Goal: Transaction & Acquisition: Purchase product/service

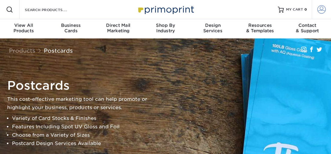
click at [322, 9] on span at bounding box center [321, 9] width 8 height 8
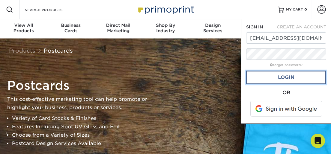
click at [288, 77] on link "Login" at bounding box center [286, 78] width 80 height 14
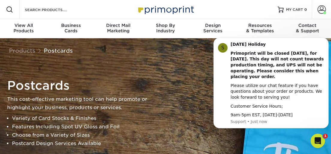
click at [195, 70] on div "Postcards This cost-effective marketing tool can help promote or highlight your…" at bounding box center [165, 113] width 331 height 150
click at [325, 41] on button "Dismiss notification" at bounding box center [327, 40] width 8 height 8
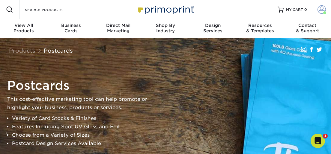
click at [322, 8] on span at bounding box center [321, 9] width 8 height 8
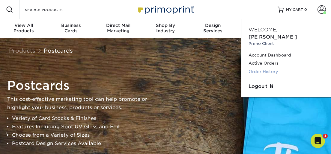
click at [268, 68] on link "Order History" at bounding box center [285, 72] width 75 height 8
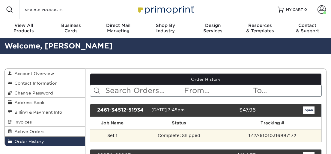
click at [218, 134] on td "Complete: Shipped" at bounding box center [179, 135] width 89 height 13
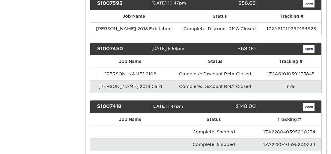
scroll to position [1006, 0]
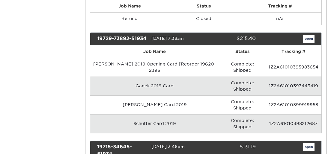
scroll to position [0, 0]
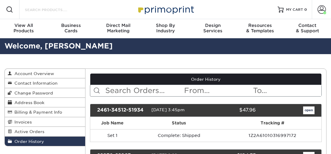
click at [43, 12] on input "Search Products" at bounding box center [53, 9] width 58 height 7
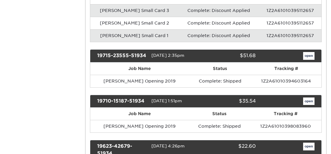
scroll to position [575, 0]
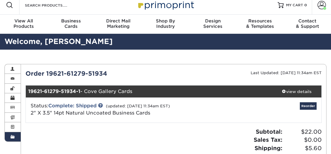
scroll to position [0, 0]
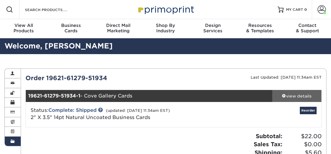
click at [283, 95] on span at bounding box center [284, 96] width 4 height 4
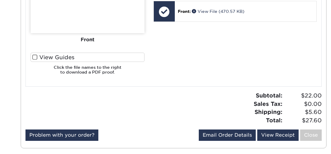
scroll to position [287, 0]
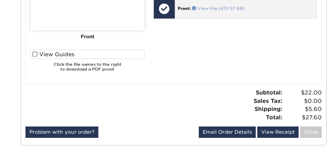
click at [205, 8] on link "View File (470.57 KB)" at bounding box center [218, 8] width 52 height 5
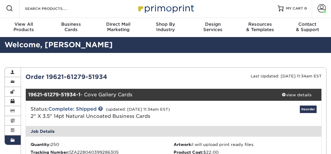
scroll to position [0, 0]
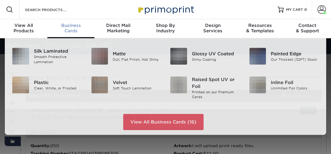
click at [67, 29] on div "Business Cards" at bounding box center [70, 28] width 47 height 11
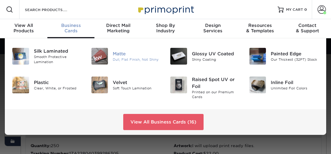
click at [121, 57] on div "Dull, Flat Finish, Not Shiny" at bounding box center [137, 59] width 48 height 5
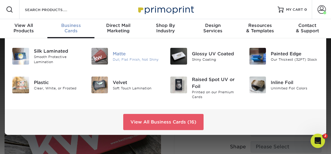
click at [119, 58] on div "Dull, Flat Finish, Not Shiny" at bounding box center [137, 59] width 48 height 5
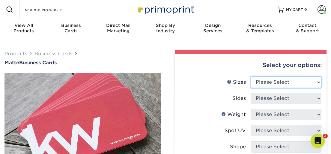
click at [251, 77] on select "Please Select 1.5" x 3.5" - Mini 1.75" x 3.5" - Mini 2" x 2" - Square 2" x 3" -…" at bounding box center [286, 82] width 71 height 11
select select "2.00x3.50"
click option "2" x 3.5" - Standard" at bounding box center [0, 0] width 0 height 0
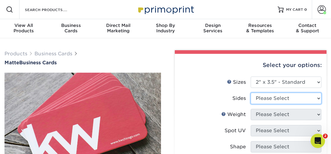
click at [251, 93] on select "Please Select Print Both Sides Print Front Only" at bounding box center [286, 98] width 71 height 11
select select "32d3c223-f82c-492b-b915-ba065a00862f"
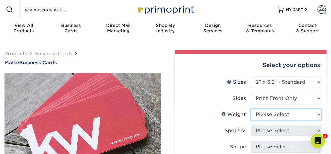
click at [251, 109] on select "Please Select 16PT 14PT" at bounding box center [286, 114] width 71 height 11
select select "16PT"
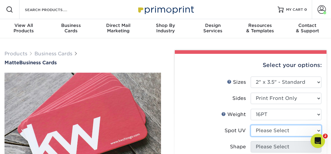
click at [251, 125] on select "Please Select No Spot UV Front Only" at bounding box center [286, 130] width 71 height 11
select select "3"
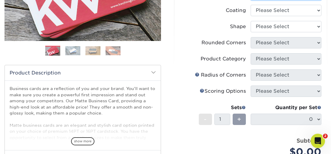
scroll to position [144, 0]
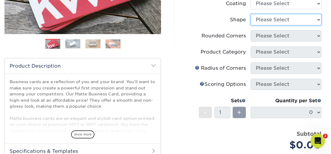
click at [251, 14] on select "Please Select Standard Oval" at bounding box center [286, 19] width 71 height 11
select select "standard"
click option "Standard" at bounding box center [0, 0] width 0 height 0
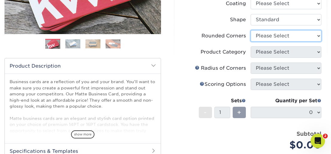
click at [251, 30] on select "Please Select Yes - Round 2 Corners Yes - Round 4 Corners No" at bounding box center [286, 35] width 71 height 11
click option "No" at bounding box center [0, 0] width 0 height 0
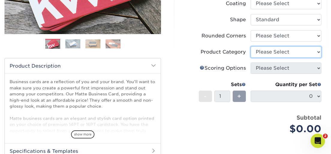
click at [251, 46] on select "Please Select" at bounding box center [286, 51] width 71 height 11
click option "Please Select" at bounding box center [0, 0] width 0 height 0
click at [251, 46] on select "Please Select" at bounding box center [286, 51] width 71 height 11
click at [318, 50] on select "Please Select" at bounding box center [286, 51] width 71 height 11
click at [251, 46] on select "Please Select" at bounding box center [286, 51] width 71 height 11
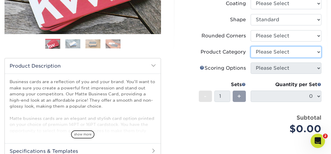
click at [308, 50] on select "Please Select" at bounding box center [286, 51] width 71 height 11
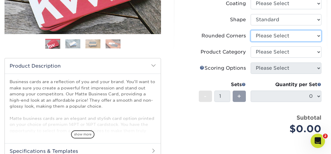
click at [251, 30] on select "Please Select Yes - Round 2 Corners Yes - Round 4 Corners No" at bounding box center [286, 35] width 71 height 11
click option "No" at bounding box center [0, 0] width 0 height 0
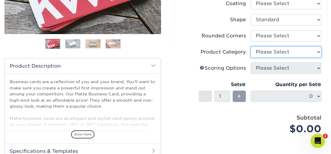
click at [251, 46] on select "Please Select" at bounding box center [286, 51] width 71 height 11
click option "Please Select" at bounding box center [0, 0] width 0 height 0
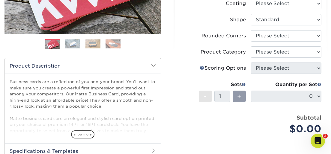
click at [225, 55] on div "Product Category" at bounding box center [223, 52] width 45 height 7
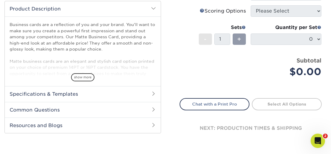
scroll to position [102, 0]
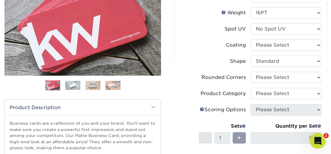
click at [325, 135] on span "2" at bounding box center [325, 135] width 5 height 5
click at [317, 139] on icon "Open Intercom Messenger" at bounding box center [317, 140] width 4 height 5
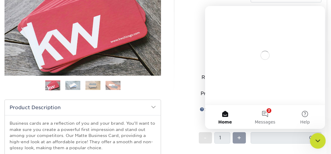
scroll to position [0, 0]
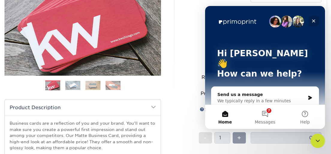
click at [314, 20] on icon "Close" at bounding box center [313, 21] width 5 height 5
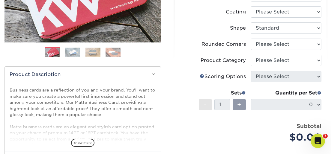
scroll to position [144, 0]
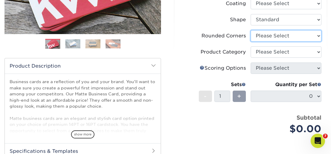
click at [251, 30] on select "Please Select Yes - Round 2 Corners Yes - Round 4 Corners No" at bounding box center [286, 35] width 71 height 11
click option "No" at bounding box center [0, 0] width 0 height 0
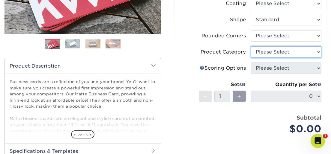
click at [251, 46] on select "Please Select" at bounding box center [286, 51] width 71 height 11
click at [315, 52] on select "Please Select" at bounding box center [286, 51] width 71 height 11
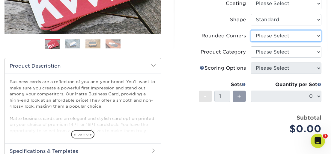
click at [251, 30] on select "Please Select Yes - Round 2 Corners Yes - Round 4 Corners No" at bounding box center [286, 35] width 71 height 11
click option "No" at bounding box center [0, 0] width 0 height 0
select select "-1"
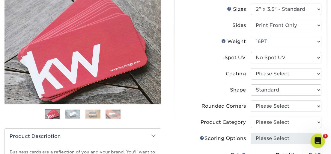
scroll to position [0, 0]
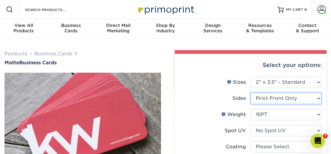
click at [251, 93] on select "Please Select Print Both Sides Print Front Only" at bounding box center [286, 98] width 71 height 11
click option "Print Front Only" at bounding box center [0, 0] width 0 height 0
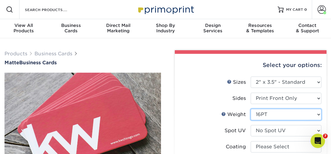
click at [251, 109] on select "Please Select 16PT 14PT" at bounding box center [286, 114] width 71 height 11
click option "16PT" at bounding box center [0, 0] width 0 height 0
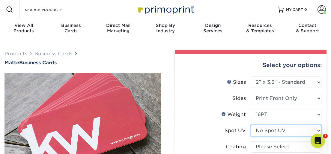
click at [251, 125] on select "Please Select No Spot UV Front Only" at bounding box center [286, 130] width 71 height 11
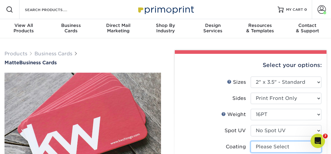
click at [251, 141] on select at bounding box center [286, 146] width 71 height 11
select select "121bb7b5-3b4d-429f-bd8d-bbf80e953313"
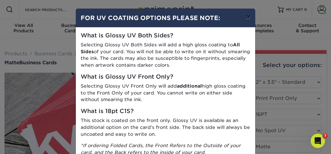
click at [249, 17] on button "×" at bounding box center [248, 17] width 14 height 17
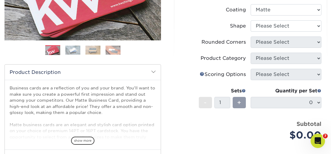
scroll to position [144, 0]
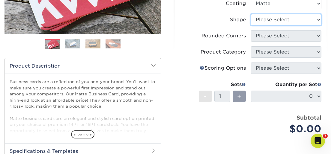
click at [251, 14] on select "Please Select Standard Oval" at bounding box center [286, 19] width 71 height 11
select select "standard"
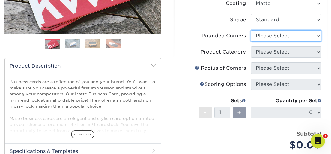
click at [251, 30] on select "Please Select Yes - Round 2 Corners Yes - Round 4 Corners No" at bounding box center [286, 35] width 71 height 11
select select "0"
click option "No" at bounding box center [0, 0] width 0 height 0
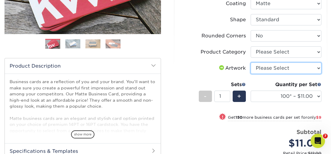
click at [251, 63] on select "Please Select I will upload files I need a design - $100" at bounding box center [286, 68] width 71 height 11
click at [317, 69] on select "Please Select I will upload files I need a design - $100" at bounding box center [286, 68] width 71 height 11
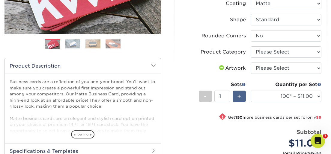
click at [241, 95] on span "+" at bounding box center [239, 96] width 4 height 9
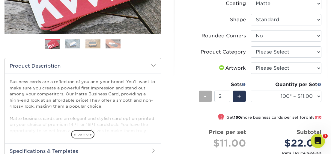
click at [204, 98] on div "-" at bounding box center [205, 96] width 13 height 11
type input "1"
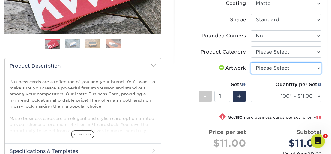
click at [251, 63] on select "Please Select I will upload files I need a design - $100" at bounding box center [286, 68] width 71 height 11
select select "upload"
click option "I will upload files" at bounding box center [0, 0] width 0 height 0
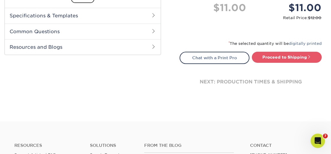
scroll to position [287, 0]
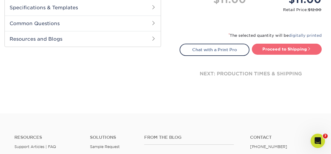
click at [288, 51] on link "Proceed to Shipping" at bounding box center [287, 49] width 70 height 11
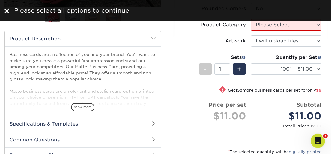
scroll to position [165, 0]
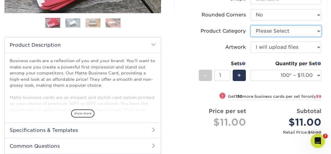
click at [251, 25] on select "Please Select Business Cards" at bounding box center [286, 30] width 71 height 11
select select "3b5148f1-0588-4f88-a218-97bcfdce65c1"
click option "Business Cards" at bounding box center [0, 0] width 0 height 0
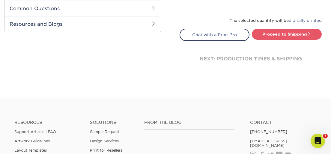
scroll to position [308, 0]
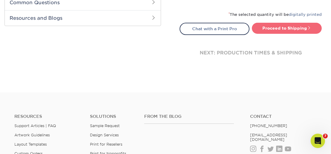
click at [287, 30] on link "Proceed to Shipping" at bounding box center [287, 28] width 70 height 11
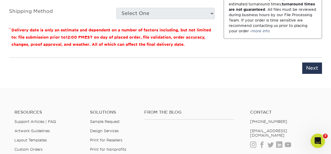
scroll to position [491, 0]
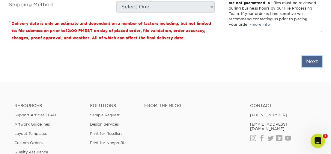
click at [317, 61] on input "Next" at bounding box center [312, 61] width 20 height 11
type input "Next"
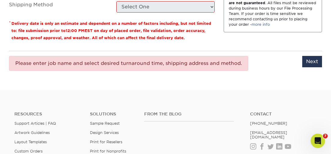
click at [256, 61] on div "Please enter job name and select desired turnaround time, shipping address and …" at bounding box center [165, 63] width 313 height 25
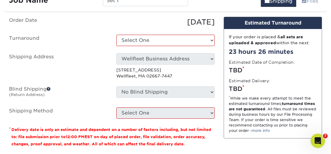
scroll to position [347, 0]
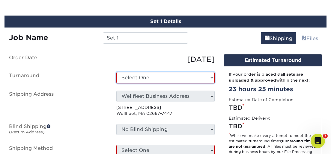
click at [116, 72] on select "Select One 2-4 Business Days 2 Day Next Business Day" at bounding box center [165, 77] width 98 height 11
select select "7dffdb8f-13b0-4622-bd10-b9a8a3819dc5"
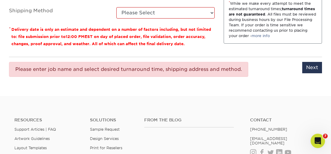
scroll to position [491, 0]
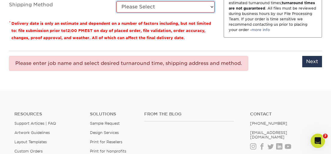
click at [116, 1] on select "Please Select Ground Shipping (+$7.84) 3 Day Shipping Service (+$26.64) 2 Day A…" at bounding box center [165, 6] width 98 height 11
select select "03"
click option "Ground Shipping (+$7.84)" at bounding box center [0, 0] width 0 height 0
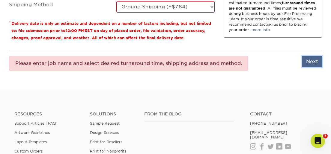
click at [313, 61] on input "Next" at bounding box center [312, 61] width 20 height 11
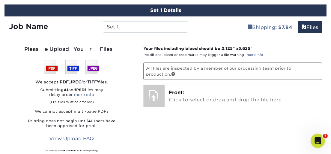
scroll to position [347, 0]
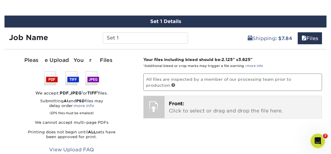
click at [176, 107] on p "Front: Click to select or drag and drop the file here." at bounding box center [243, 107] width 149 height 14
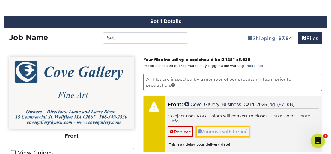
click at [232, 127] on link "Approve with Errors *" at bounding box center [223, 132] width 54 height 10
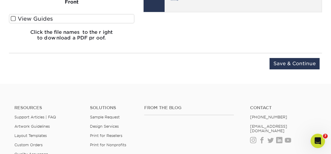
scroll to position [491, 0]
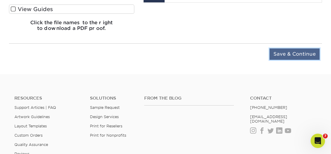
click at [291, 53] on input "Save & Continue" at bounding box center [294, 54] width 50 height 11
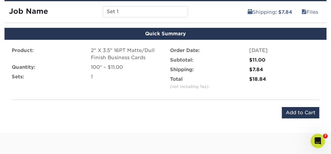
scroll to position [374, 0]
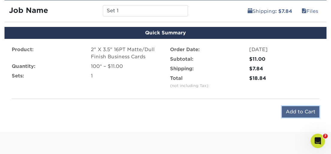
click at [293, 109] on input "Add to Cart" at bounding box center [300, 111] width 37 height 11
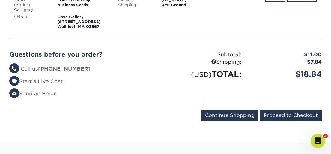
scroll to position [144, 0]
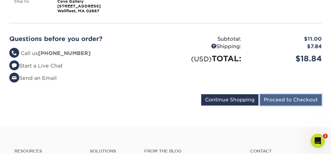
click at [280, 101] on input "Proceed to Checkout" at bounding box center [291, 99] width 62 height 11
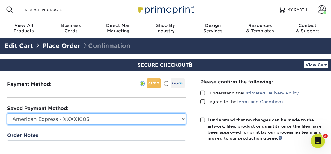
click at [7, 114] on select "American Express - XXXX1003 Visa - XXXX6102 American Express - XXXX3009 Visa - …" at bounding box center [96, 119] width 179 height 11
select select "69723"
click option "American Express - XXXX6002" at bounding box center [0, 0] width 0 height 0
click at [7, 114] on select "American Express - XXXX1003 Visa - XXXX6102 American Express - XXXX3009 Visa - …" at bounding box center [96, 119] width 179 height 11
click at [183, 117] on select "American Express - XXXX1003 Visa - XXXX6102 American Express - XXXX3009 Visa - …" at bounding box center [96, 119] width 179 height 11
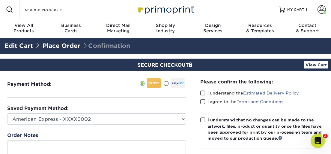
click at [203, 92] on span at bounding box center [202, 94] width 5 height 6
click at [0, 0] on input "I understand the Estimated Delivery Policy" at bounding box center [0, 0] width 0 height 0
click at [202, 102] on span at bounding box center [202, 102] width 5 height 6
click at [0, 0] on input "I agree to the Terms and Conditions" at bounding box center [0, 0] width 0 height 0
click at [199, 120] on div "Please confirm the following: I understand the Estimated Delivery Policy I agre…" at bounding box center [262, 134] width 138 height 127
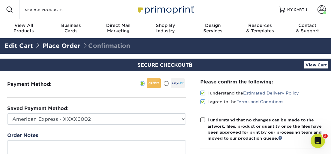
click at [203, 121] on span at bounding box center [202, 120] width 5 height 6
click at [0, 0] on input "I understand that no changes can be made to the artwork, files, product or quan…" at bounding box center [0, 0] width 0 height 0
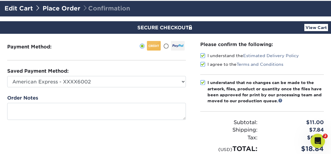
scroll to position [144, 0]
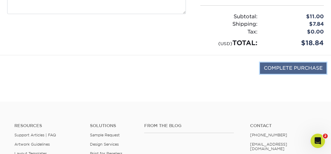
click at [283, 70] on input "COMPLETE PURCHASE" at bounding box center [293, 68] width 67 height 11
type input "PROCESSING, PLEASE WAIT..."
